Goal: Information Seeking & Learning: Learn about a topic

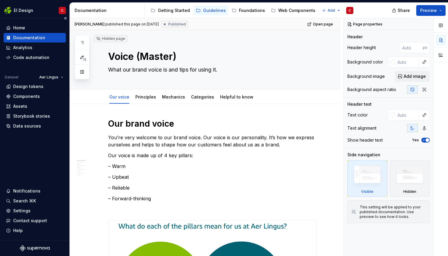
click at [25, 38] on div "Documentation" at bounding box center [29, 38] width 32 height 6
click at [65, 18] on button "Collapse sidebar" at bounding box center [65, 18] width 8 height 8
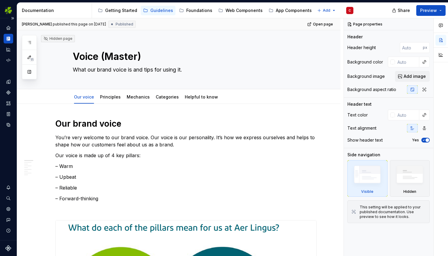
click at [8, 36] on icon "Documentation" at bounding box center [8, 38] width 5 height 5
click at [8, 27] on icon "Home" at bounding box center [8, 28] width 4 height 4
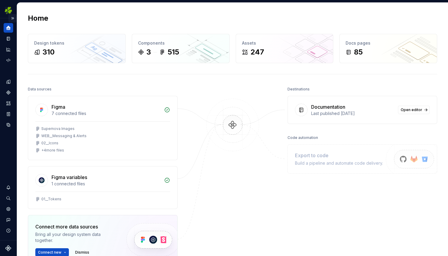
click at [15, 17] on button "Expand sidebar" at bounding box center [12, 18] width 8 height 8
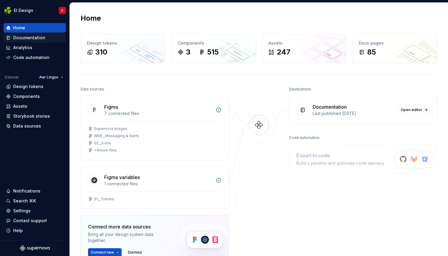
click at [40, 37] on div "Documentation" at bounding box center [29, 38] width 32 height 6
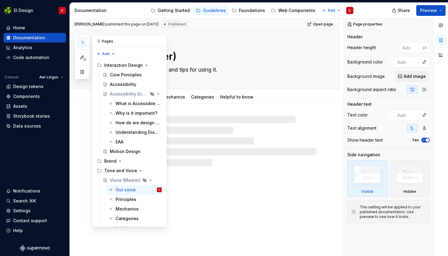
click at [85, 42] on button "button" at bounding box center [82, 42] width 11 height 11
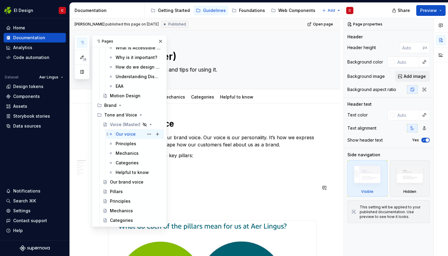
scroll to position [56, 0]
drag, startPoint x: 122, startPoint y: 180, endPoint x: 195, endPoint y: 195, distance: 73.7
click at [195, 195] on p "– Forward-thinking" at bounding box center [212, 198] width 208 height 7
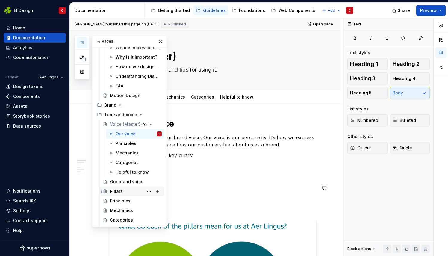
click at [115, 190] on div "Pillars" at bounding box center [116, 191] width 13 height 6
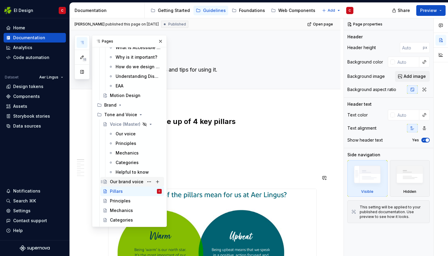
click at [117, 180] on div "Our brand voice" at bounding box center [127, 182] width 34 height 6
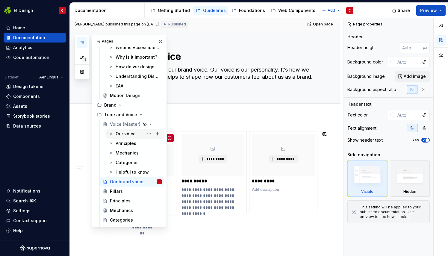
click at [119, 133] on div "Our voice" at bounding box center [126, 134] width 20 height 6
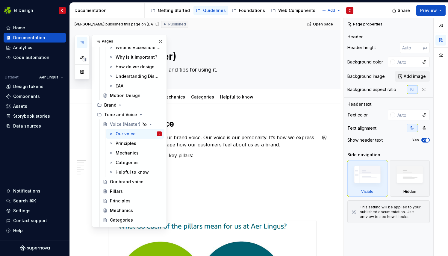
click at [224, 145] on p "You’re very welcome to our brand voice. Our voice is our personality. It’s how …" at bounding box center [212, 141] width 208 height 14
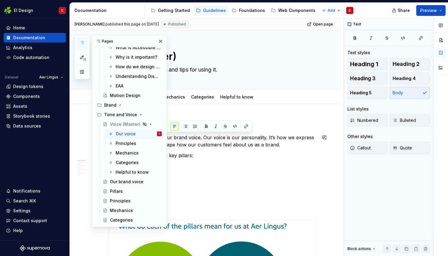
click at [157, 41] on button "button" at bounding box center [160, 41] width 8 height 8
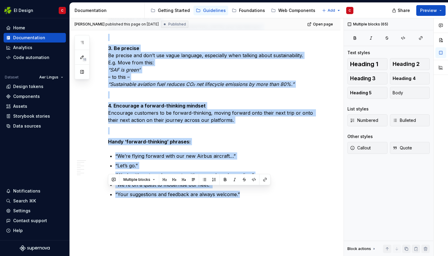
scroll to position [1545, 0]
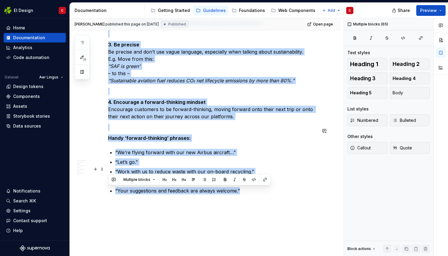
drag, startPoint x: 109, startPoint y: 122, endPoint x: 249, endPoint y: 171, distance: 148.1
copy div "**********"
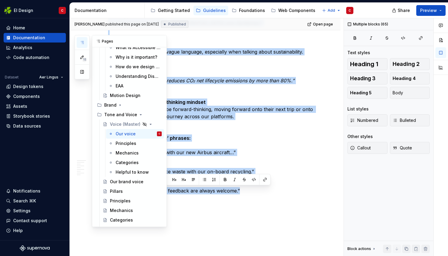
click at [81, 40] on button "button" at bounding box center [82, 42] width 11 height 11
click at [117, 180] on div "Our brand voice" at bounding box center [127, 182] width 34 height 6
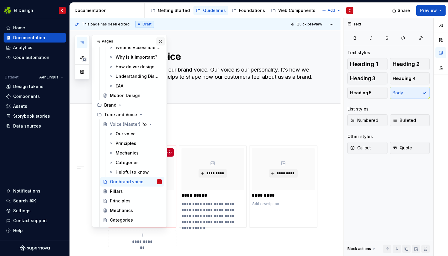
click at [156, 40] on button "button" at bounding box center [160, 41] width 8 height 8
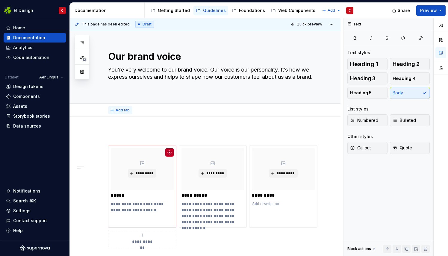
click at [117, 111] on span "Add tab" at bounding box center [123, 110] width 14 height 5
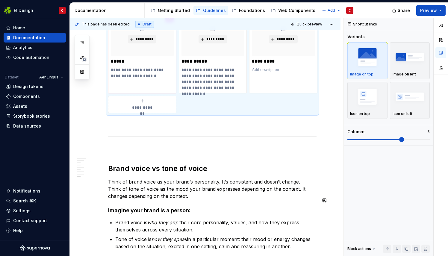
scroll to position [1757, 0]
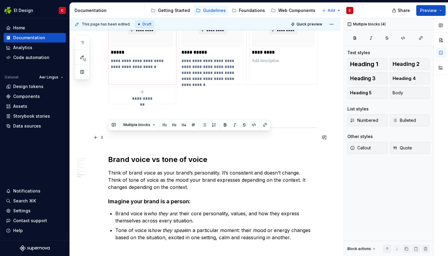
drag, startPoint x: 298, startPoint y: 218, endPoint x: 90, endPoint y: 139, distance: 222.5
copy div "Brand voice vs tone of voice Think of brand voice as your brand’s personality. …"
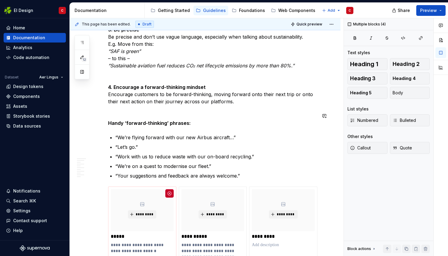
scroll to position [1566, 0]
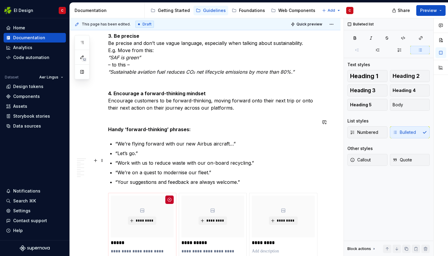
click at [249, 178] on p "“Your suggestions and feedback are always welcome.”" at bounding box center [215, 181] width 201 height 7
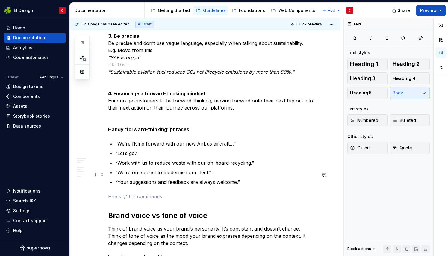
click at [156, 193] on p at bounding box center [212, 196] width 208 height 7
click at [94, 176] on button "button" at bounding box center [95, 175] width 8 height 8
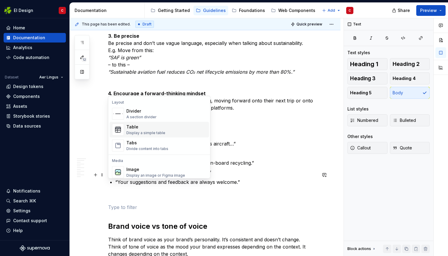
scroll to position [196, 0]
click at [132, 111] on div "Divider" at bounding box center [141, 110] width 30 height 6
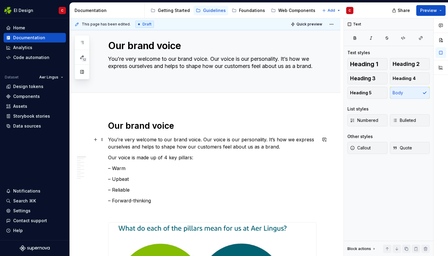
scroll to position [0, 0]
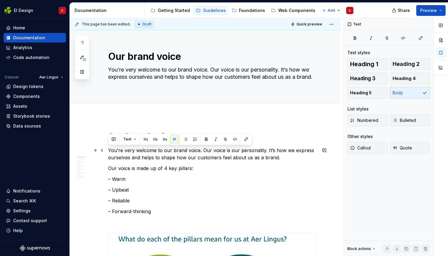
drag, startPoint x: 279, startPoint y: 158, endPoint x: 105, endPoint y: 146, distance: 174.2
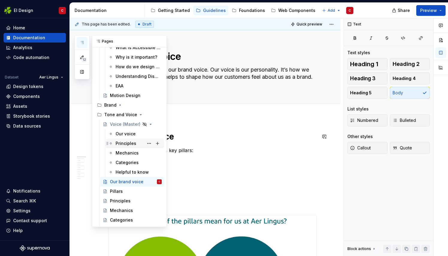
click at [120, 143] on div "Principles" at bounding box center [126, 143] width 21 height 6
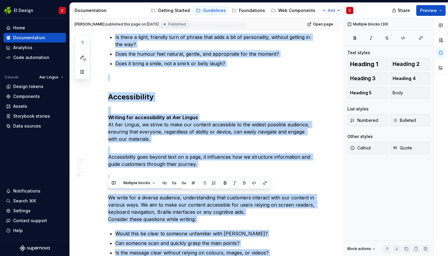
scroll to position [1025, 0]
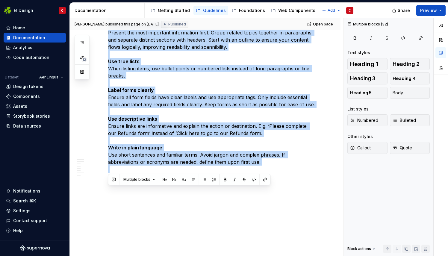
drag, startPoint x: 110, startPoint y: 121, endPoint x: 254, endPoint y: 177, distance: 154.4
copy div "Lor Ipsumdo Sitametcon 6. Adip, el seddo eius t incid Ut labo etdo magn aliqua,…"
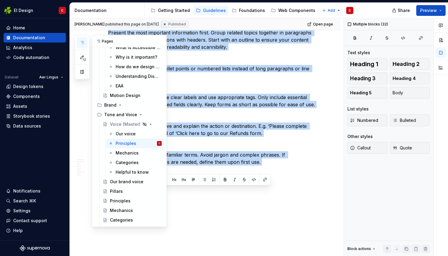
click at [82, 41] on icon "button" at bounding box center [82, 42] width 5 height 5
click at [119, 199] on div "Principles" at bounding box center [120, 201] width 21 height 6
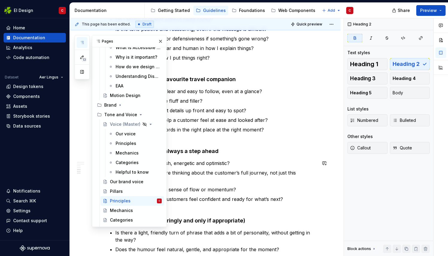
scroll to position [604, 0]
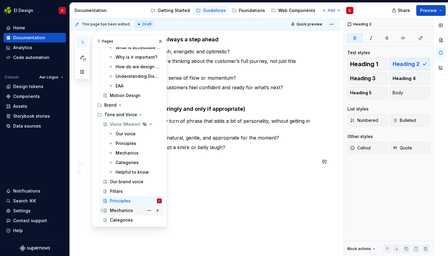
click at [121, 209] on div "Mechanics" at bounding box center [121, 210] width 23 height 6
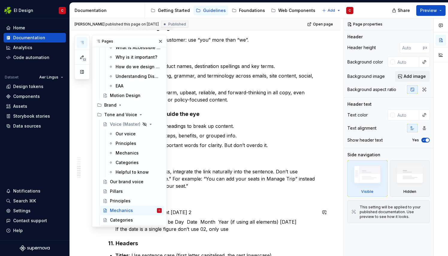
scroll to position [402, 0]
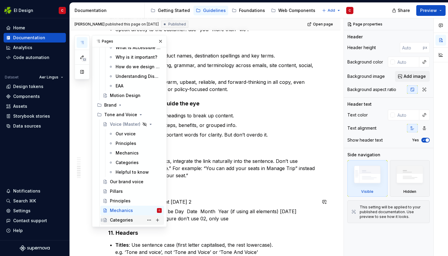
click at [118, 220] on div "Categories" at bounding box center [121, 220] width 23 height 6
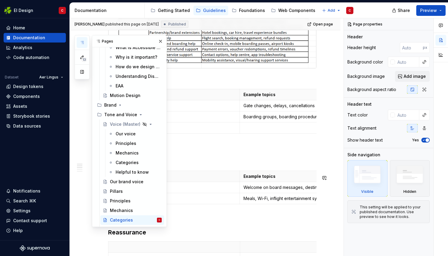
scroll to position [264, 0]
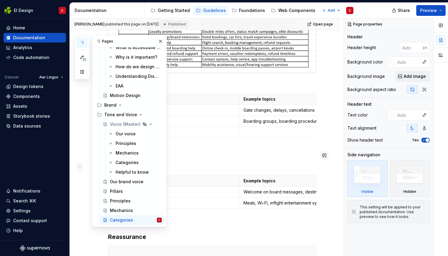
click at [328, 156] on button "button" at bounding box center [324, 155] width 8 height 8
click at [158, 38] on button "button" at bounding box center [160, 41] width 8 height 8
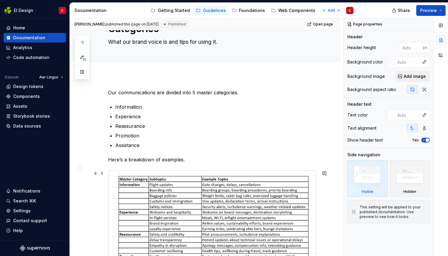
scroll to position [0, 0]
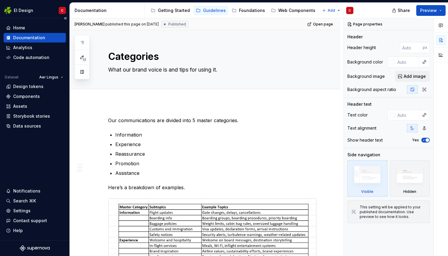
click at [30, 38] on div "Documentation" at bounding box center [29, 38] width 32 height 6
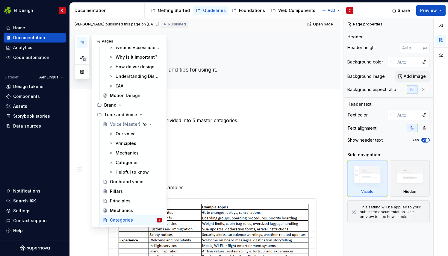
click at [81, 41] on icon "button" at bounding box center [82, 42] width 5 height 5
click at [117, 188] on div "Pillars" at bounding box center [116, 191] width 13 height 6
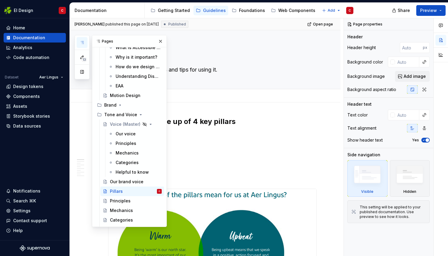
click at [214, 100] on div "Add tab" at bounding box center [205, 95] width 271 height 13
click at [198, 95] on div "Add tab" at bounding box center [212, 96] width 208 height 8
click at [158, 40] on button "button" at bounding box center [160, 41] width 8 height 8
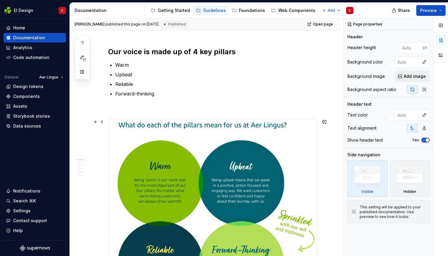
scroll to position [57, 0]
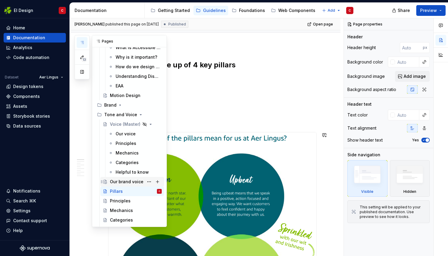
click at [116, 181] on div "Our brand voice" at bounding box center [127, 182] width 34 height 6
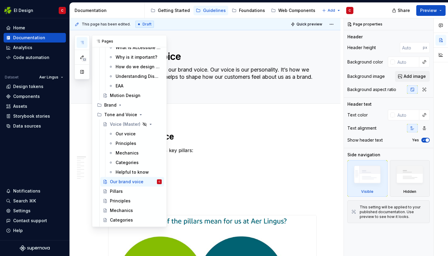
click at [81, 43] on icon "button" at bounding box center [82, 42] width 5 height 5
click at [121, 188] on div "Pillars" at bounding box center [136, 191] width 52 height 8
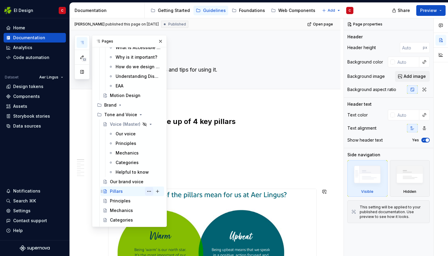
click at [145, 190] on button "Page tree" at bounding box center [149, 191] width 8 height 8
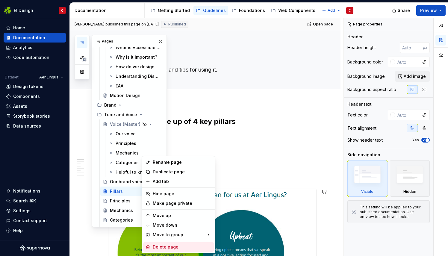
click at [162, 247] on div "Delete page" at bounding box center [182, 247] width 59 height 6
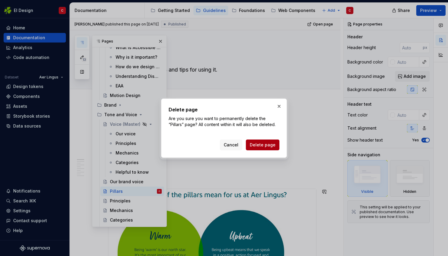
click at [259, 149] on button "Delete page" at bounding box center [263, 144] width 34 height 11
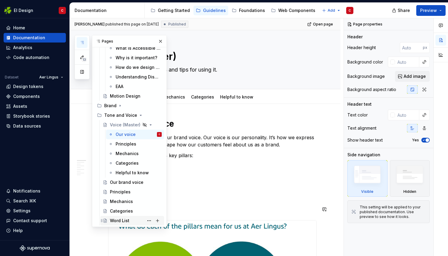
scroll to position [55, 0]
click at [120, 172] on div "Helpful to know" at bounding box center [130, 173] width 28 height 6
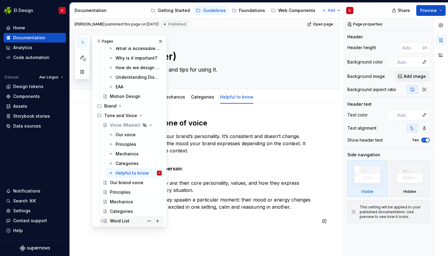
click at [115, 220] on div "Word List" at bounding box center [119, 221] width 19 height 6
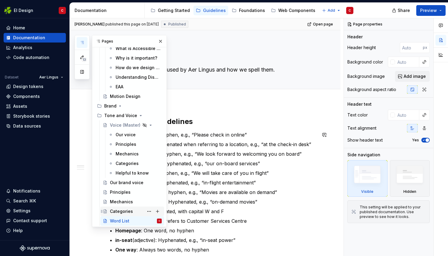
click at [122, 210] on div "Categories" at bounding box center [121, 211] width 23 height 6
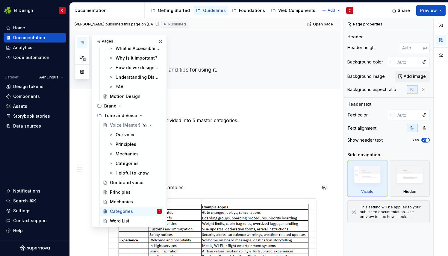
click at [77, 189] on div "13 Pages Add Accessibility guide for tree Page tree. Navigate the tree with the…" at bounding box center [121, 131] width 92 height 192
click at [159, 39] on button "button" at bounding box center [160, 41] width 8 height 8
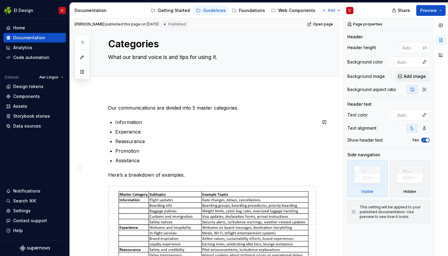
scroll to position [16, 0]
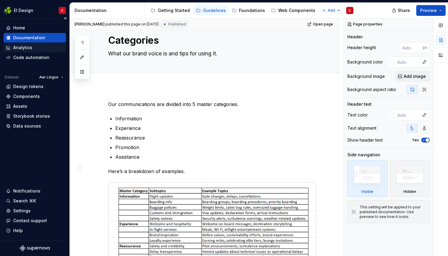
click at [21, 45] on div "Analytics" at bounding box center [22, 48] width 19 height 6
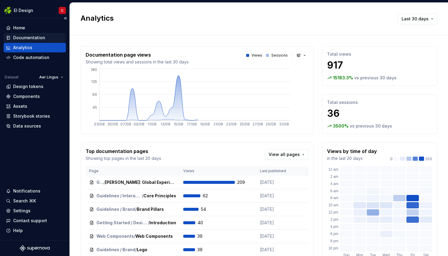
click at [25, 37] on div "Documentation" at bounding box center [29, 38] width 32 height 6
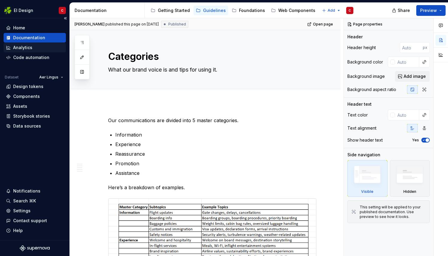
click at [25, 46] on div "Analytics" at bounding box center [22, 48] width 19 height 6
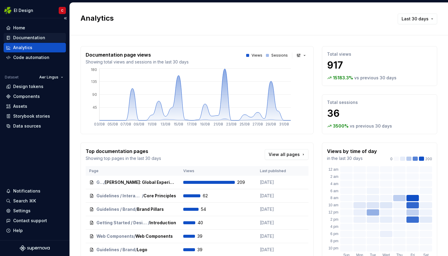
click at [24, 38] on div "Documentation" at bounding box center [29, 38] width 32 height 6
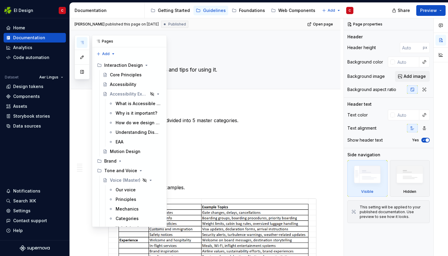
click at [83, 41] on icon "button" at bounding box center [82, 42] width 5 height 5
click at [85, 127] on div "Pages Add Accessibility guide for tree Page tree. Navigate the tree with the ar…" at bounding box center [121, 131] width 92 height 192
click at [159, 40] on button "button" at bounding box center [160, 41] width 8 height 8
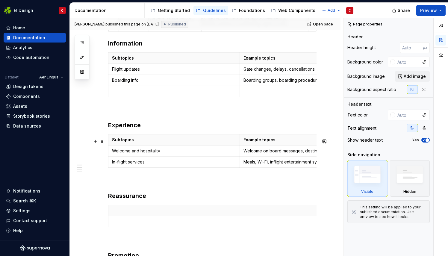
scroll to position [306, 0]
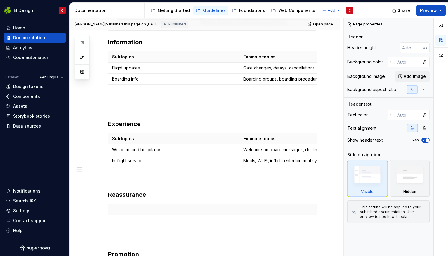
type textarea "*"
